Goal: Check status: Check status

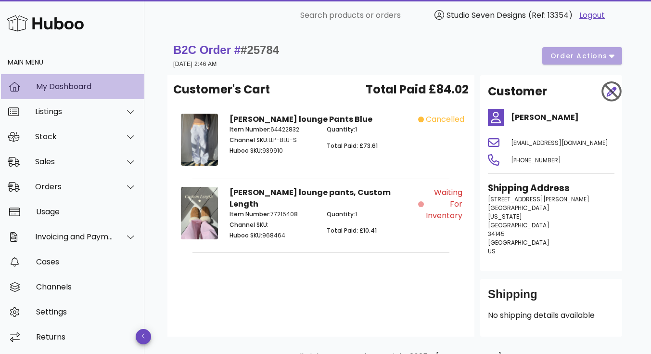
click at [54, 86] on div "My Dashboard" at bounding box center [86, 86] width 101 height 9
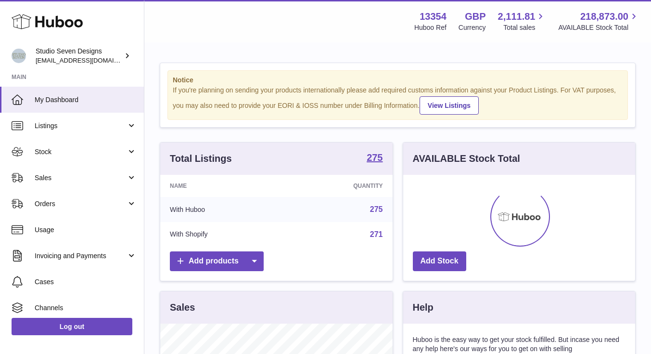
scroll to position [150, 232]
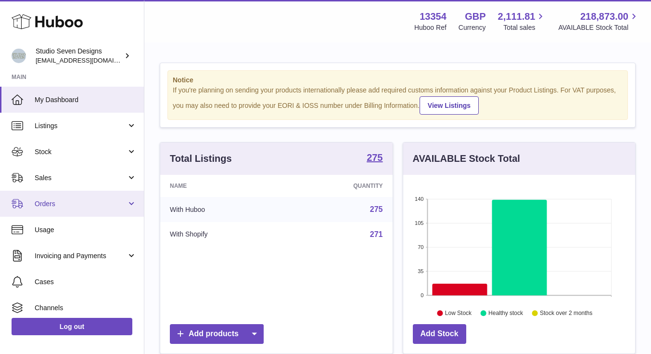
click at [58, 200] on span "Orders" at bounding box center [81, 203] width 92 height 9
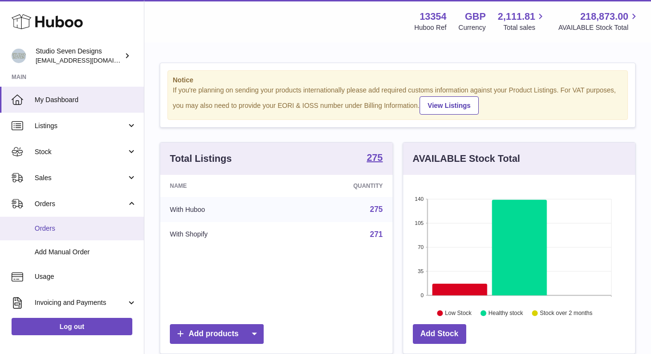
click at [56, 231] on span "Orders" at bounding box center [86, 228] width 102 height 9
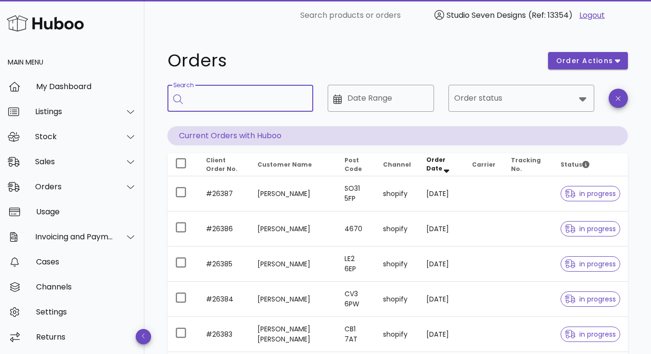
click at [227, 96] on input "Search" at bounding box center [247, 97] width 117 height 15
type input "*****"
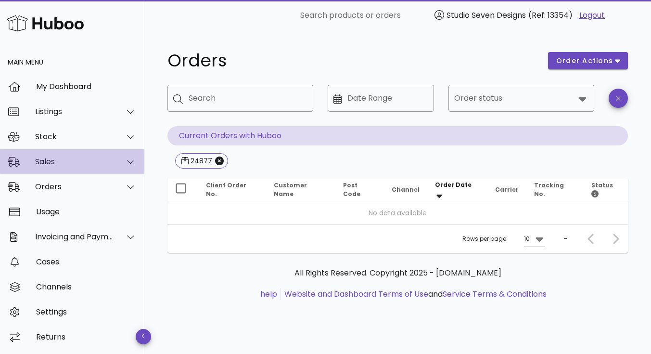
click at [58, 163] on div "Sales" at bounding box center [74, 161] width 78 height 9
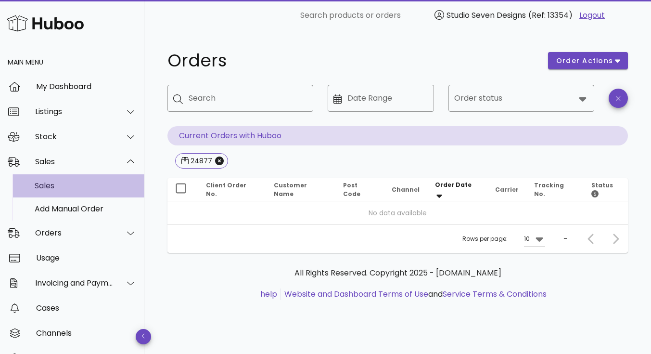
click at [63, 183] on div "Sales" at bounding box center [86, 185] width 102 height 9
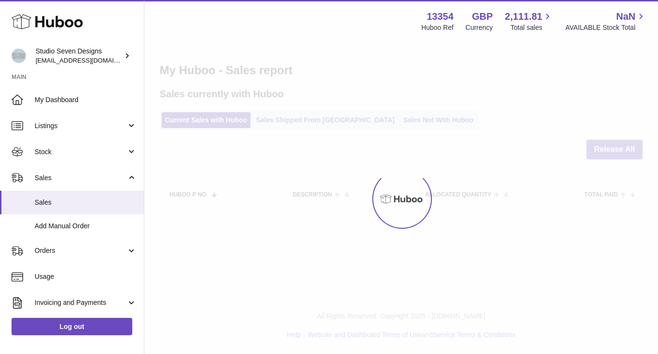
click at [312, 123] on div at bounding box center [401, 198] width 514 height 310
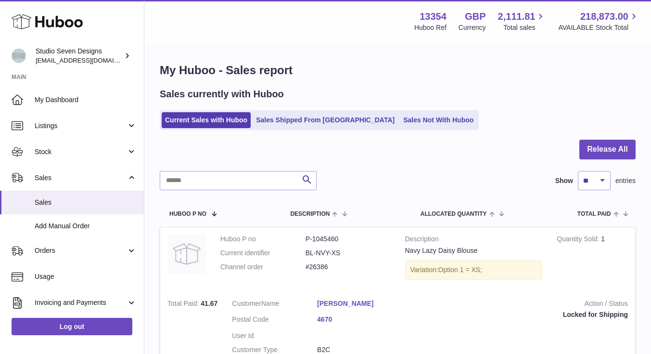
click at [312, 123] on link "Sales Shipped From Huboo" at bounding box center [325, 120] width 145 height 16
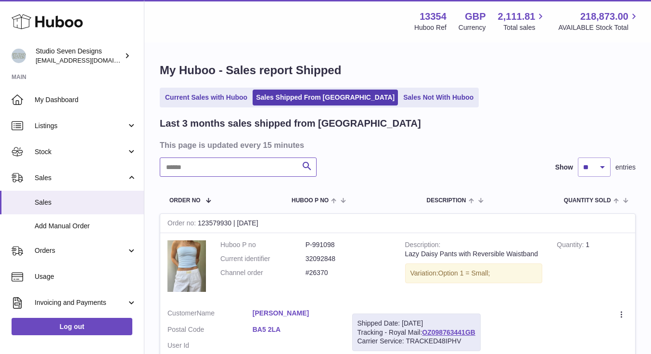
click at [211, 166] on input "text" at bounding box center [238, 166] width 157 height 19
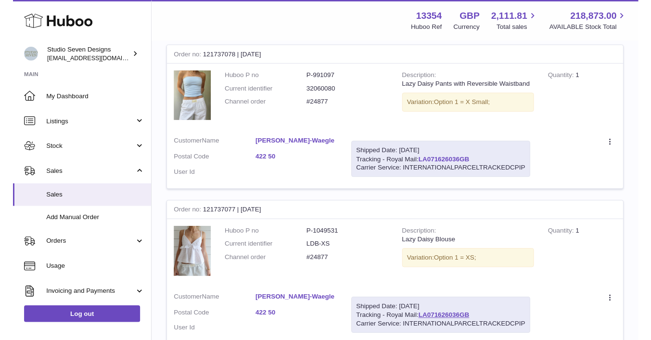
scroll to position [166, 0]
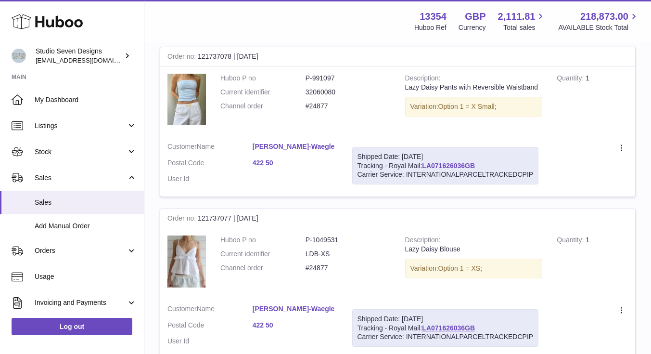
type input "*****"
click at [451, 166] on link "LA071626036GB" at bounding box center [448, 166] width 53 height 8
click at [448, 328] on link "LA071626036GB" at bounding box center [448, 328] width 53 height 8
